Goal: Book appointment/travel/reservation

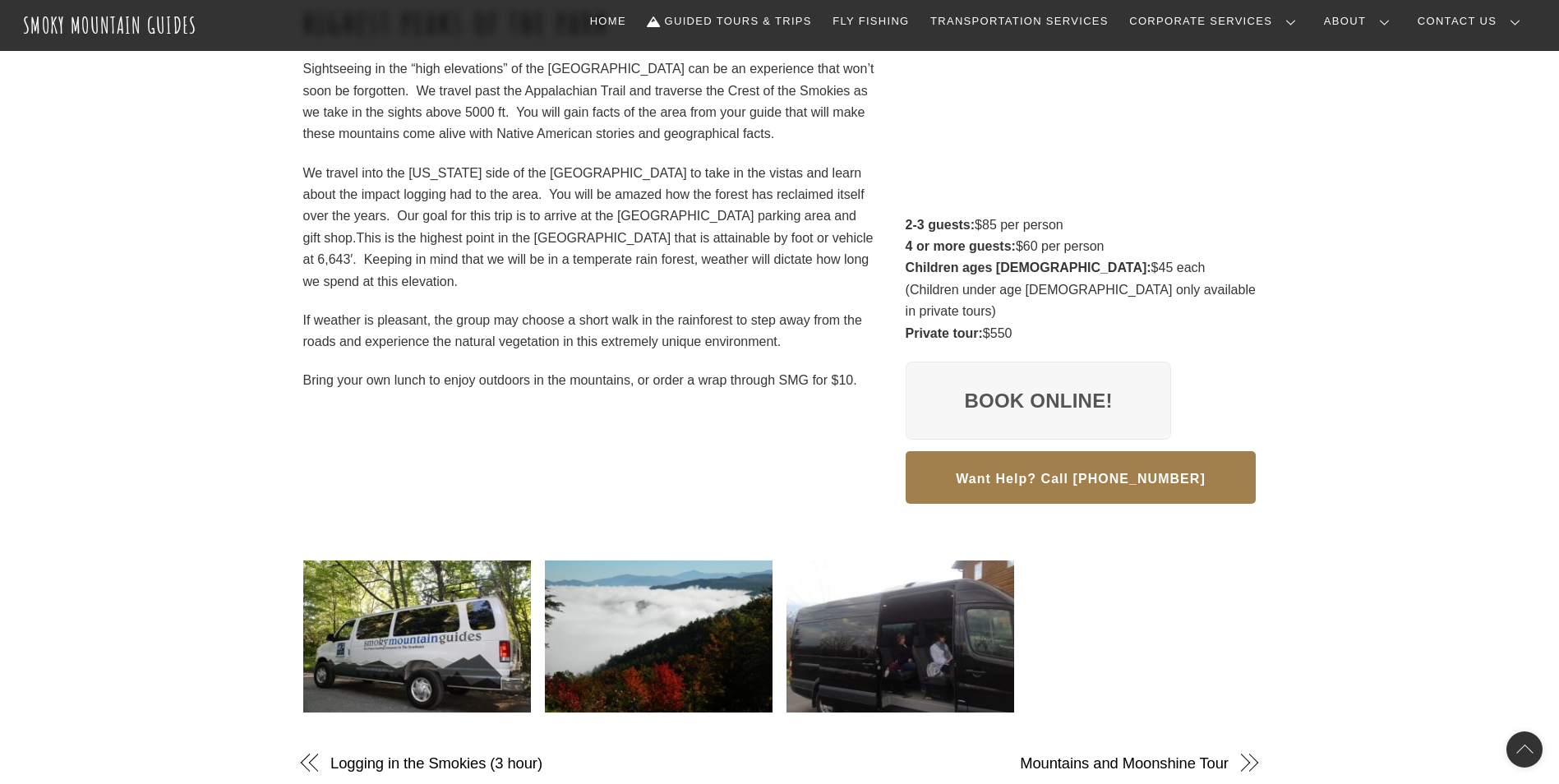
scroll to position [329, 0]
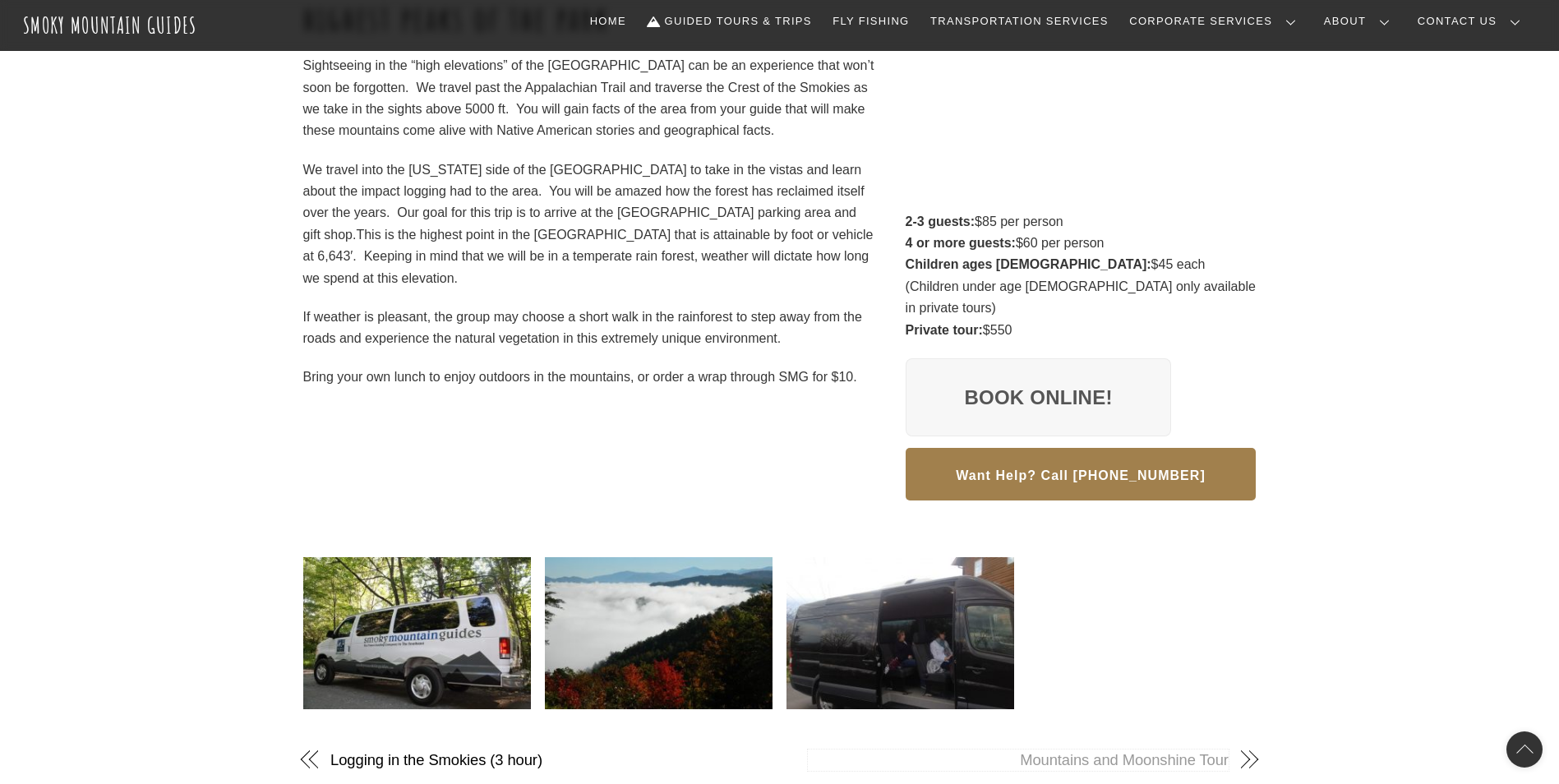
click at [1143, 749] on link "Mountains and Moonshine Tour" at bounding box center [1018, 759] width 421 height 21
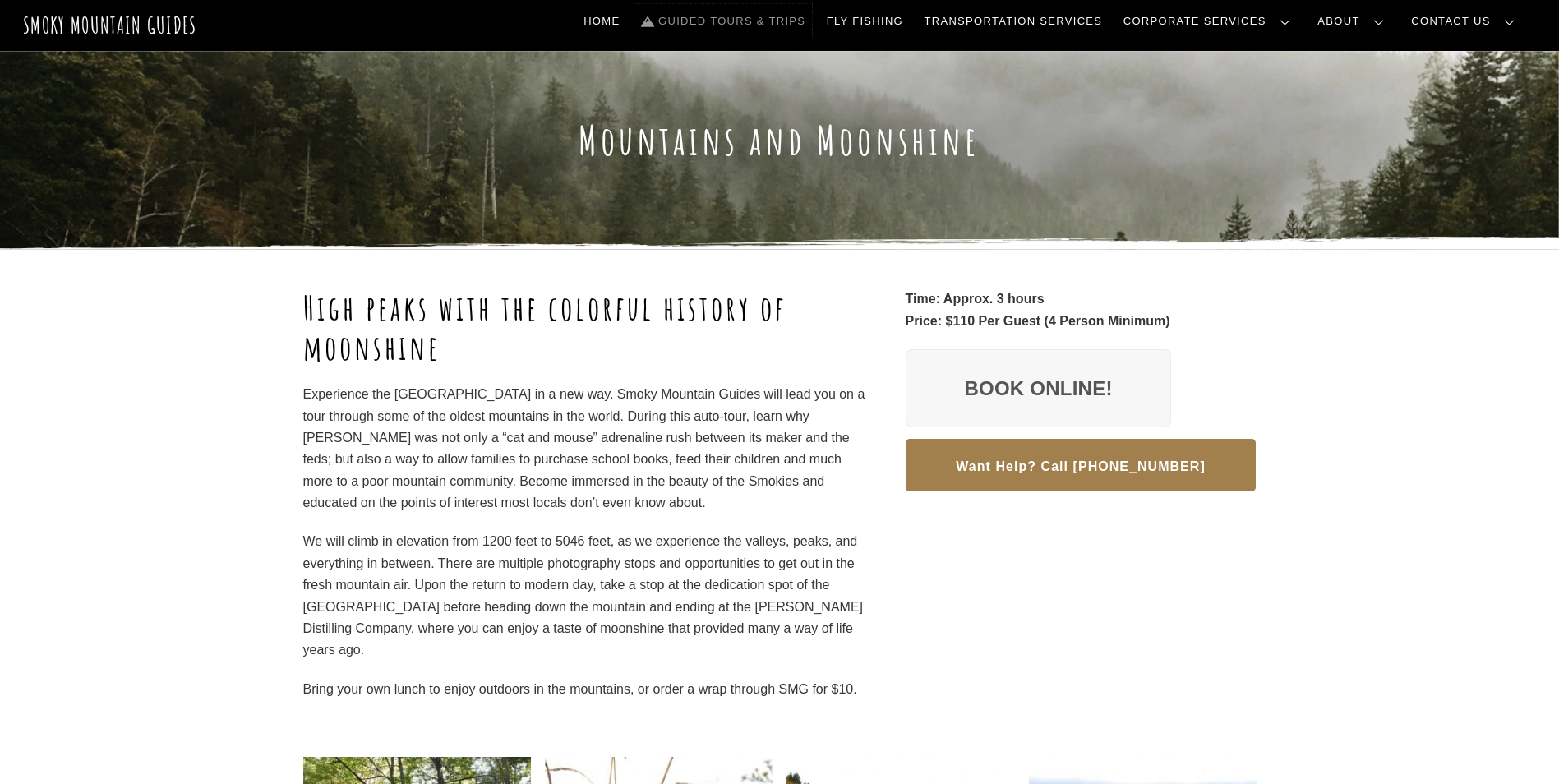
click at [790, 17] on link "Guided Tours & Trips" at bounding box center [723, 21] width 177 height 35
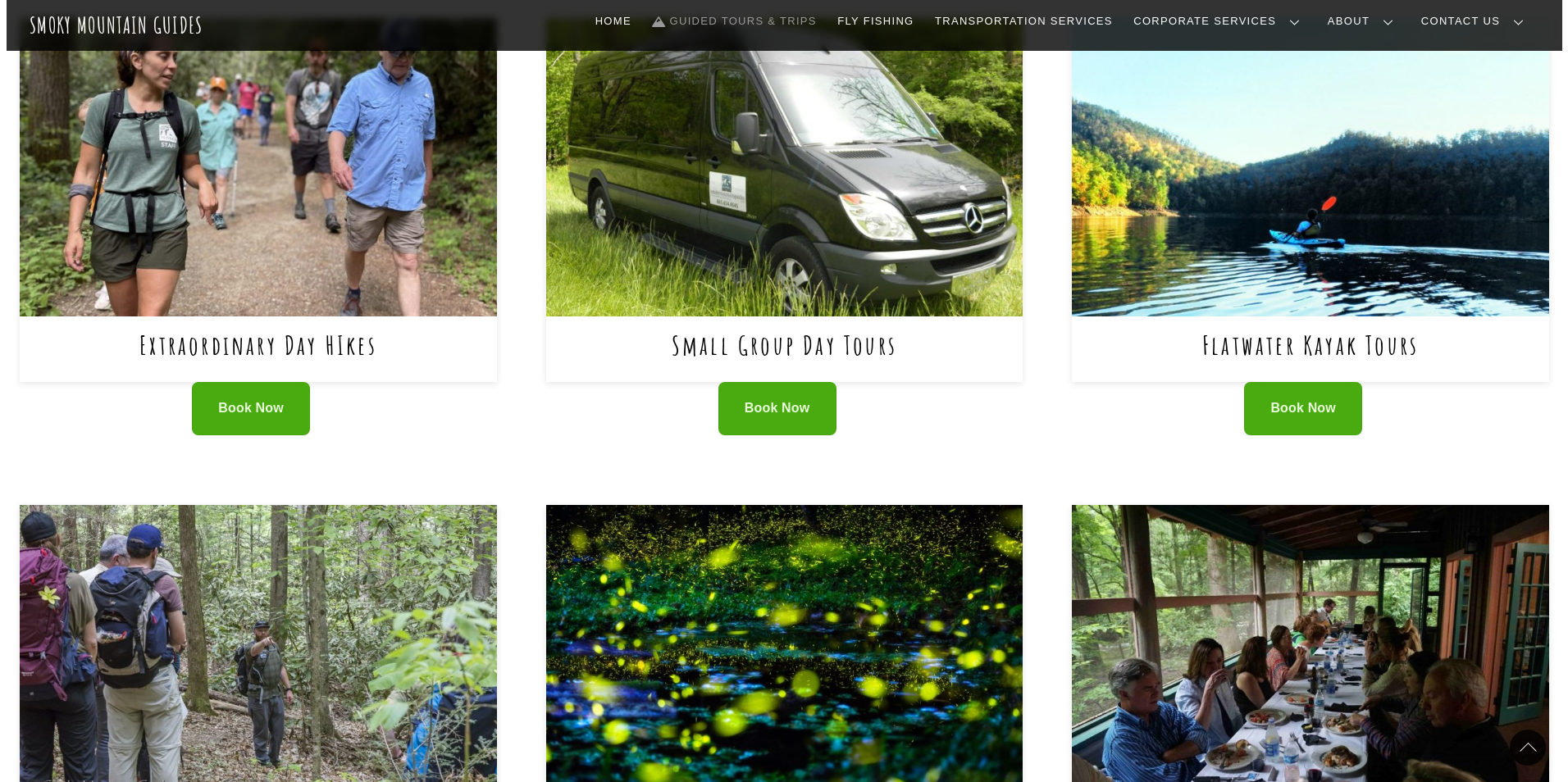
scroll to position [656, 0]
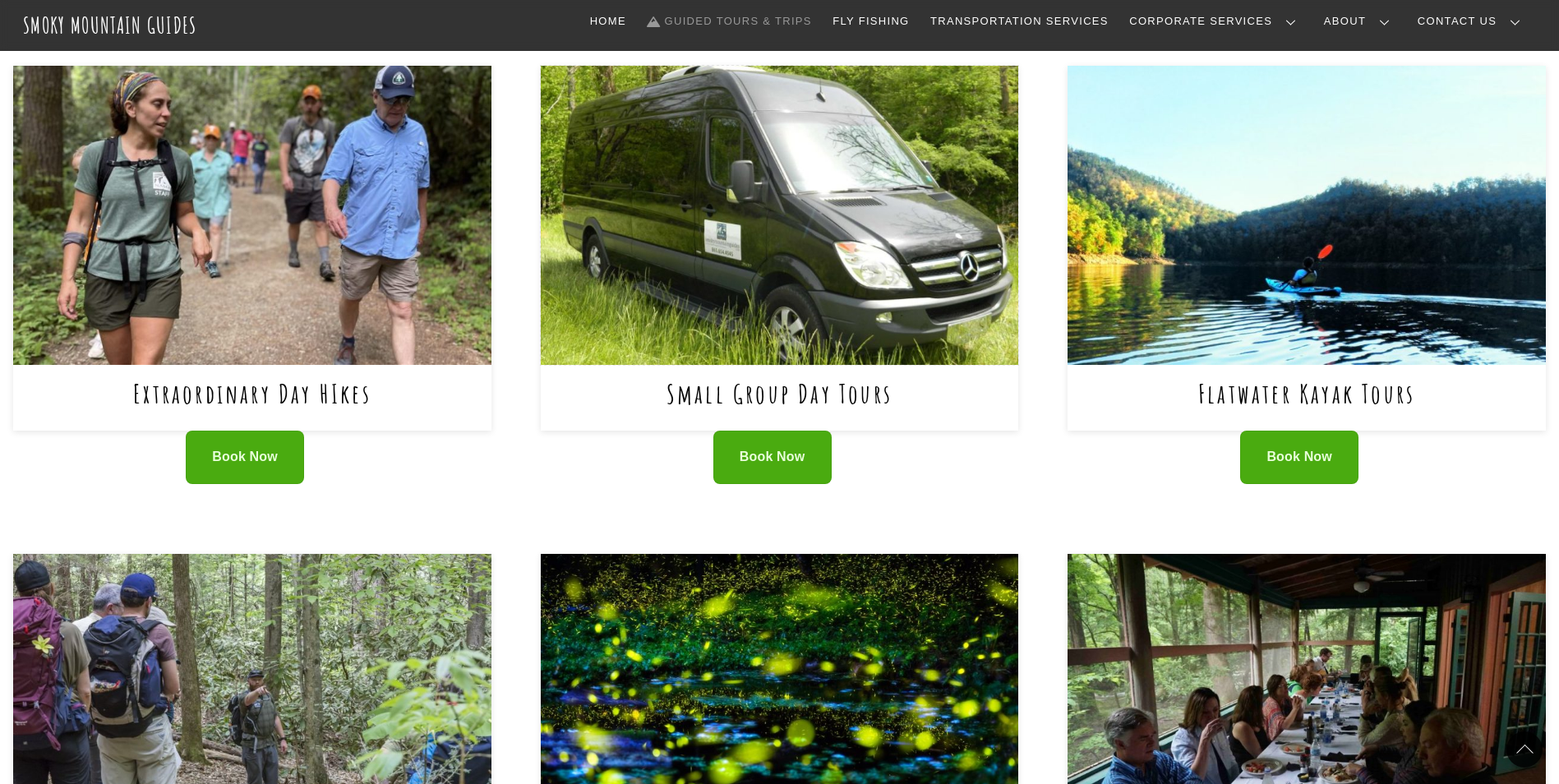
click at [749, 149] on img at bounding box center [780, 215] width 478 height 299
click at [772, 224] on img at bounding box center [780, 215] width 478 height 299
